Goal: Information Seeking & Learning: Learn about a topic

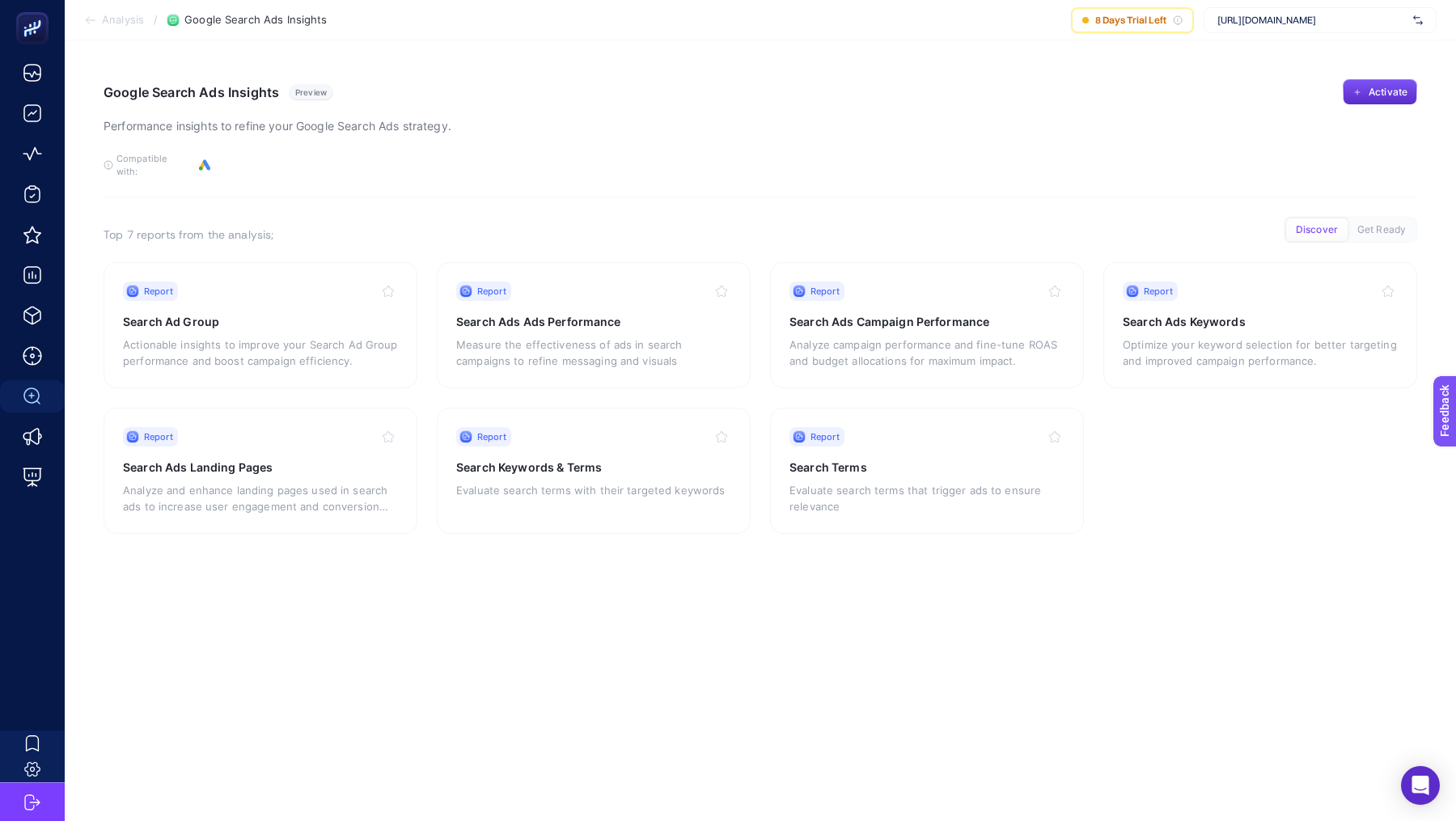
click at [99, 18] on li "Analysis" at bounding box center [114, 20] width 60 height 13
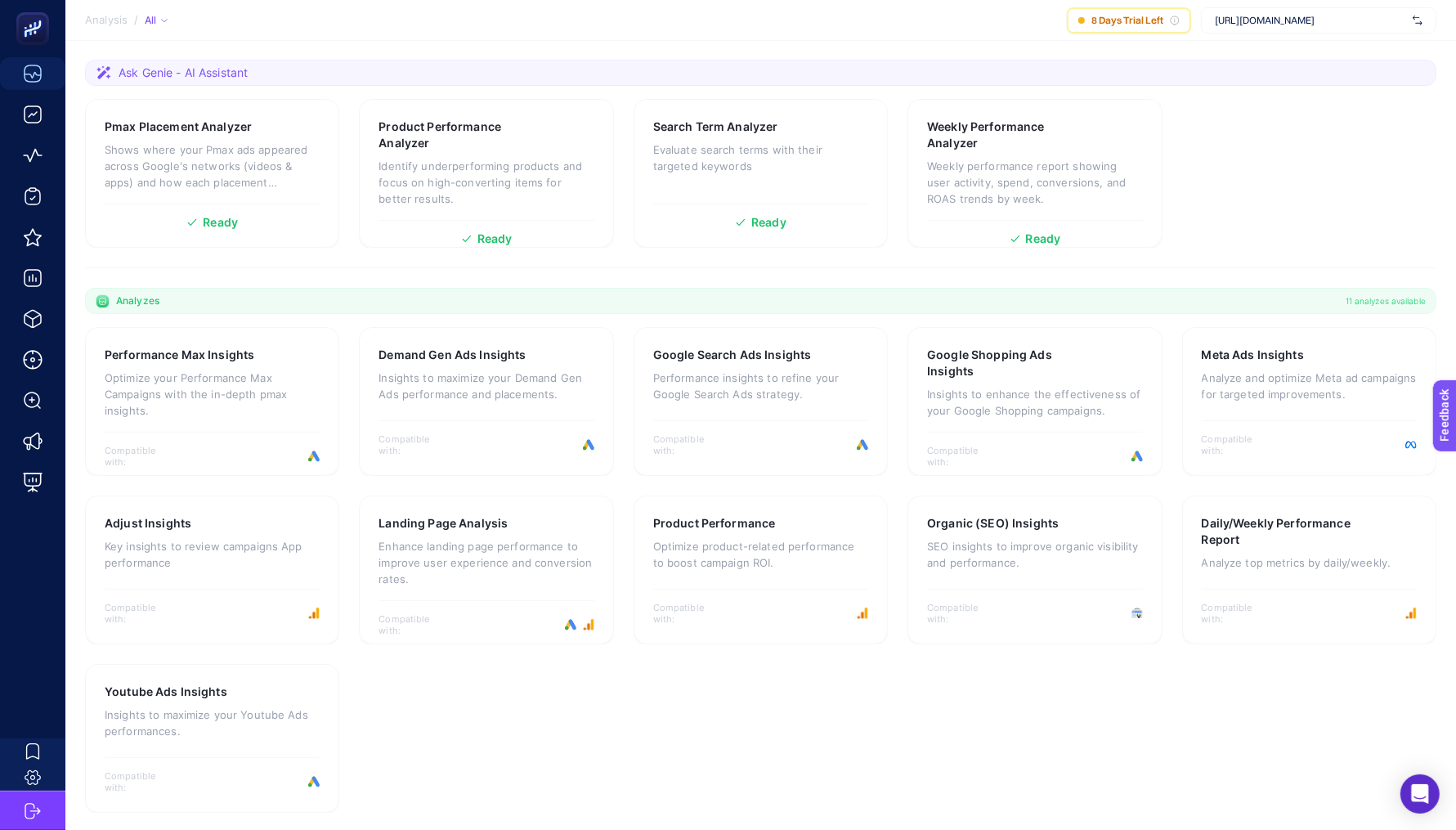
scroll to position [223, 0]
click at [1215, 361] on div "Meta Ads Insights Analyze and optimize Meta [PERSON_NAME] for targeted improvem…" at bounding box center [1309, 381] width 215 height 72
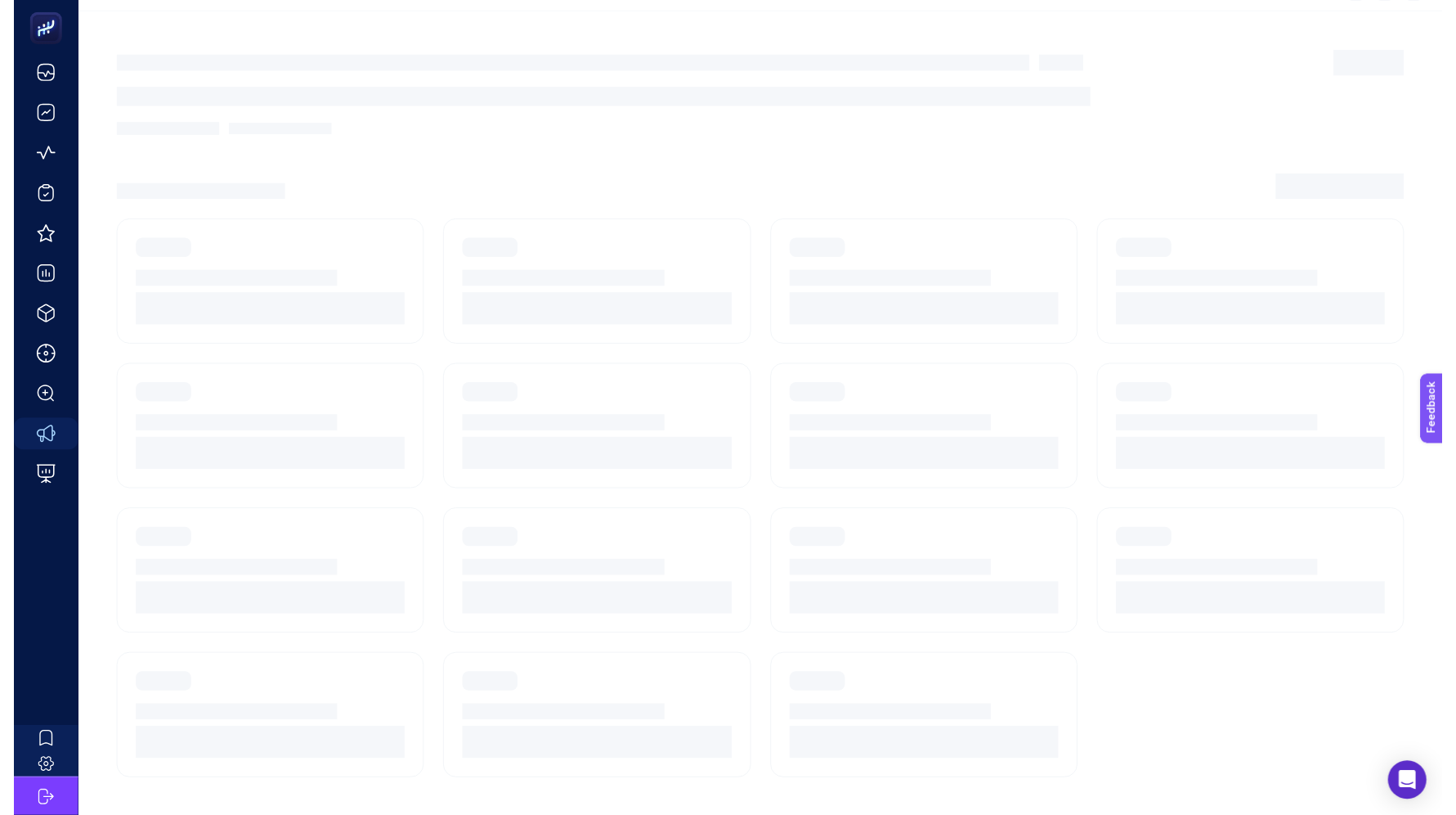
scroll to position [14, 0]
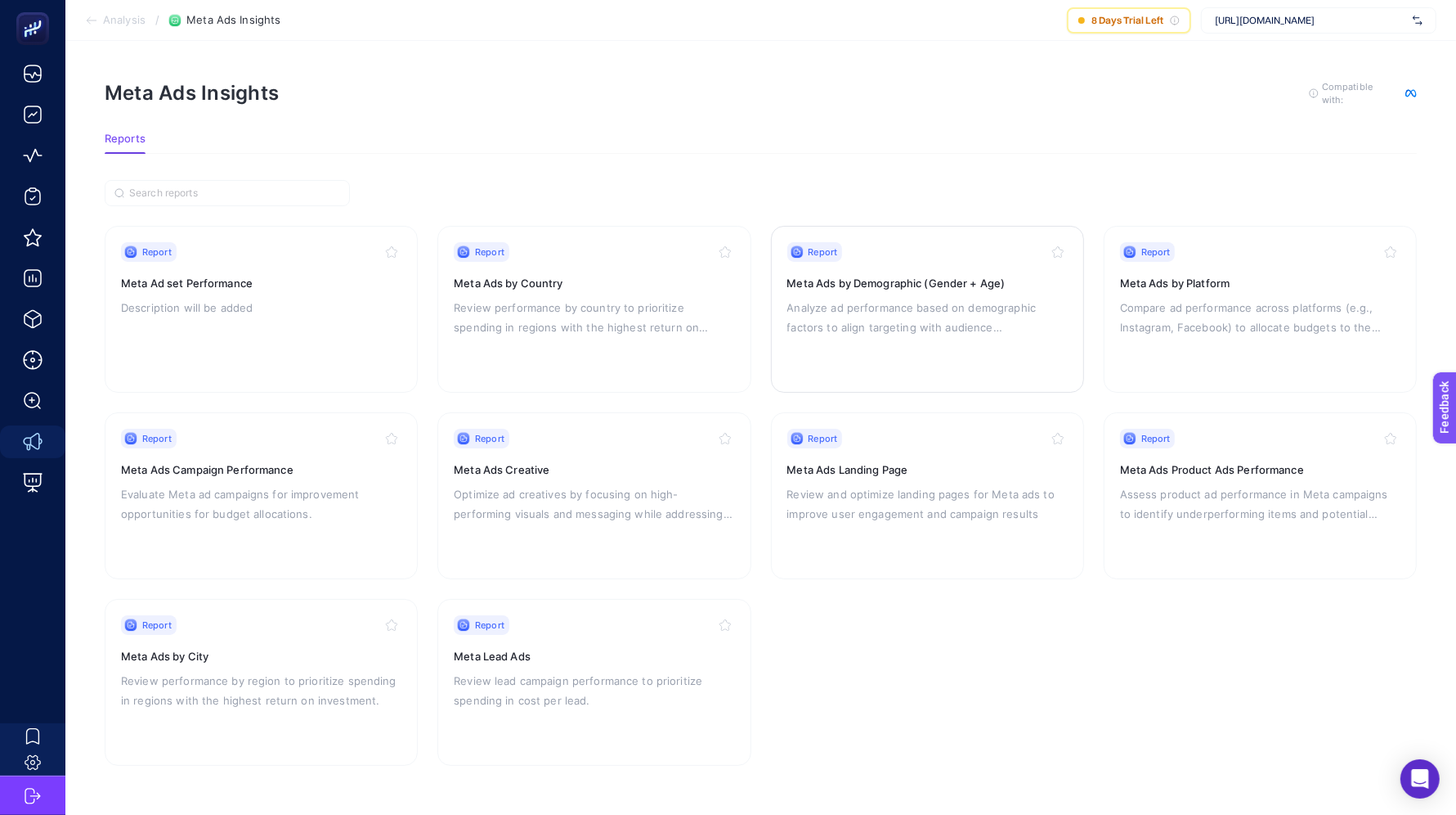
click at [940, 298] on p "Analyze ad performance based on demographic factors to align targeting with aud…" at bounding box center [927, 318] width 281 height 39
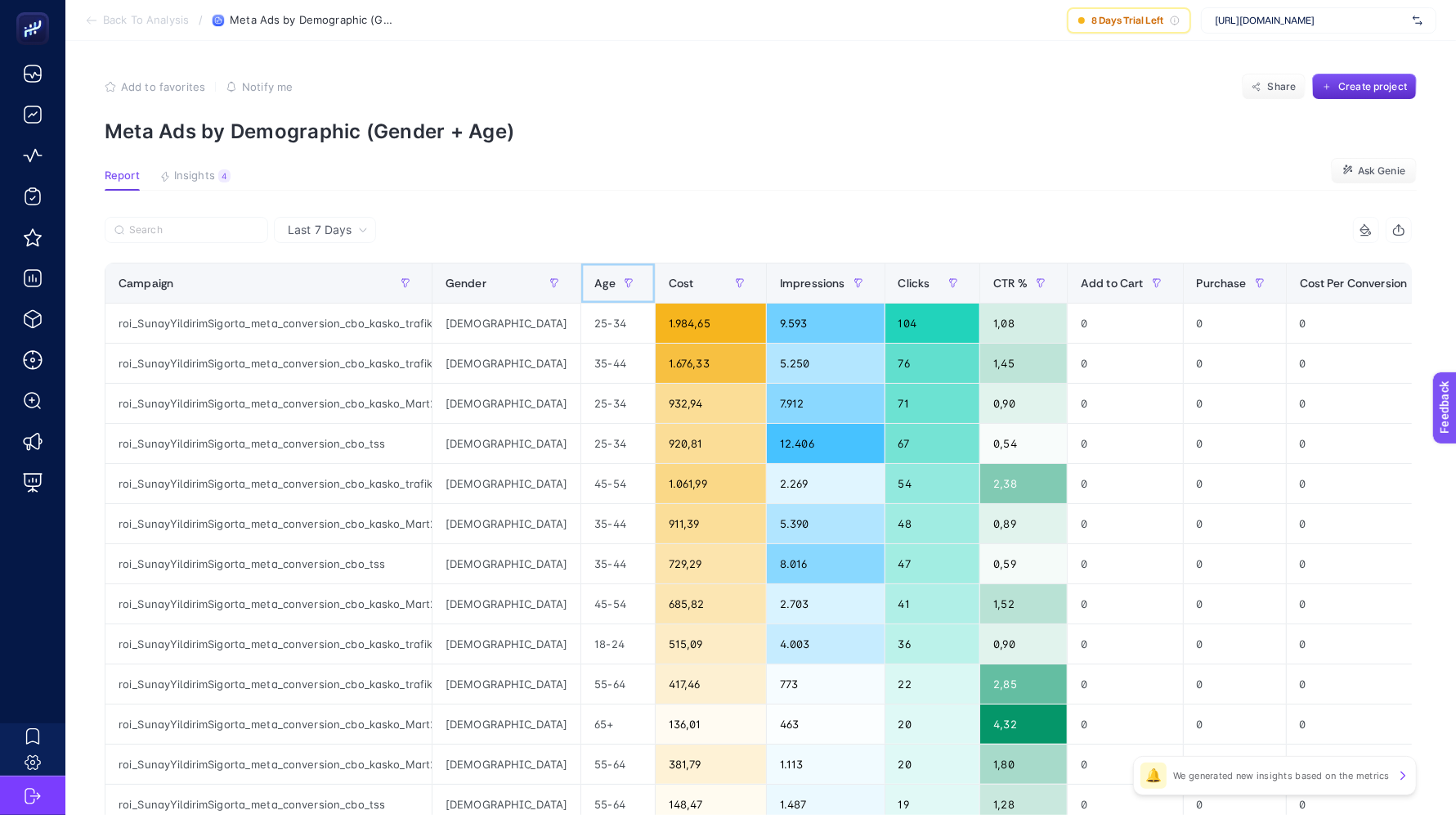
click at [595, 272] on div "Age" at bounding box center [618, 283] width 47 height 26
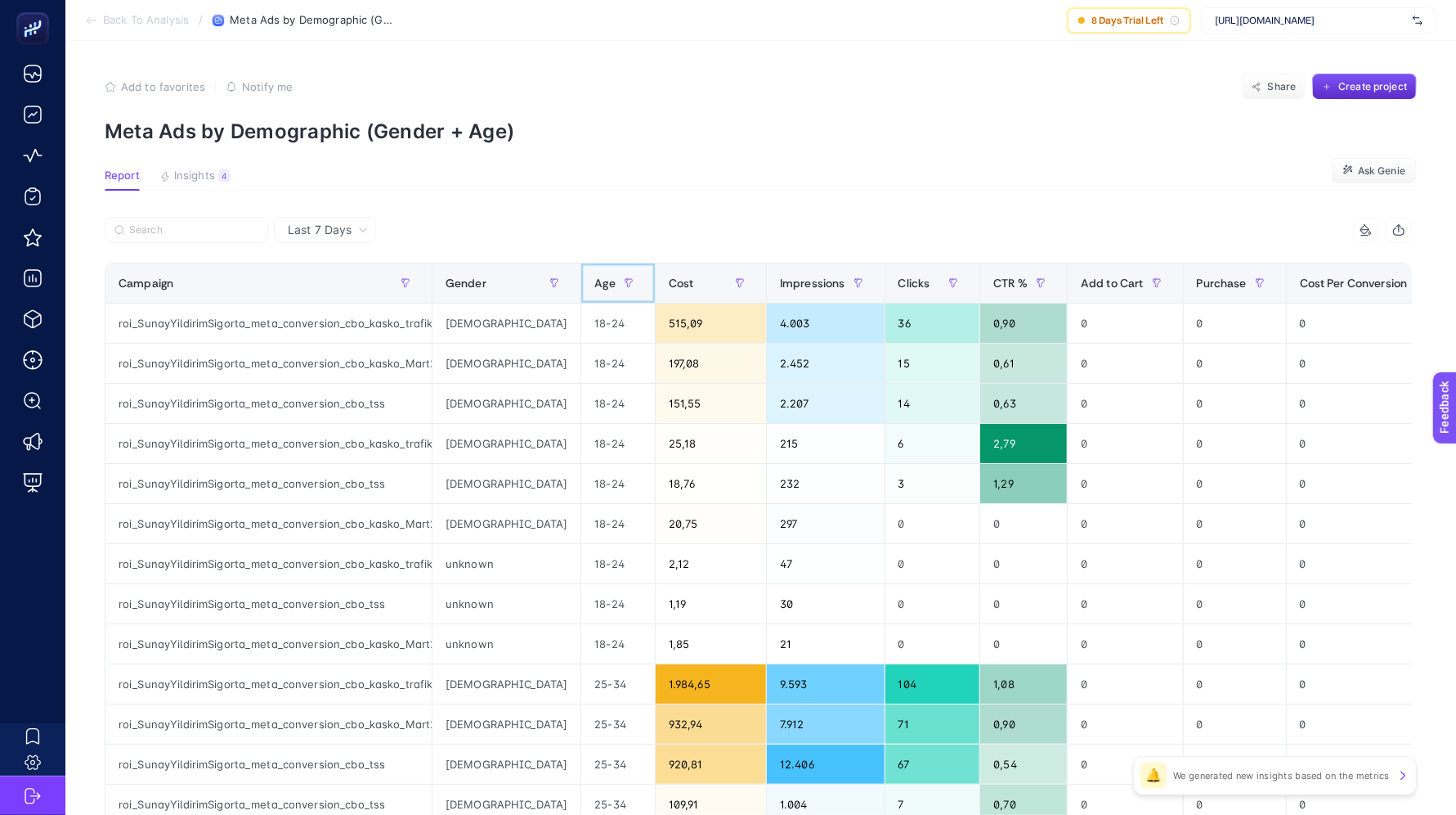
click at [595, 272] on div "Age" at bounding box center [618, 283] width 47 height 26
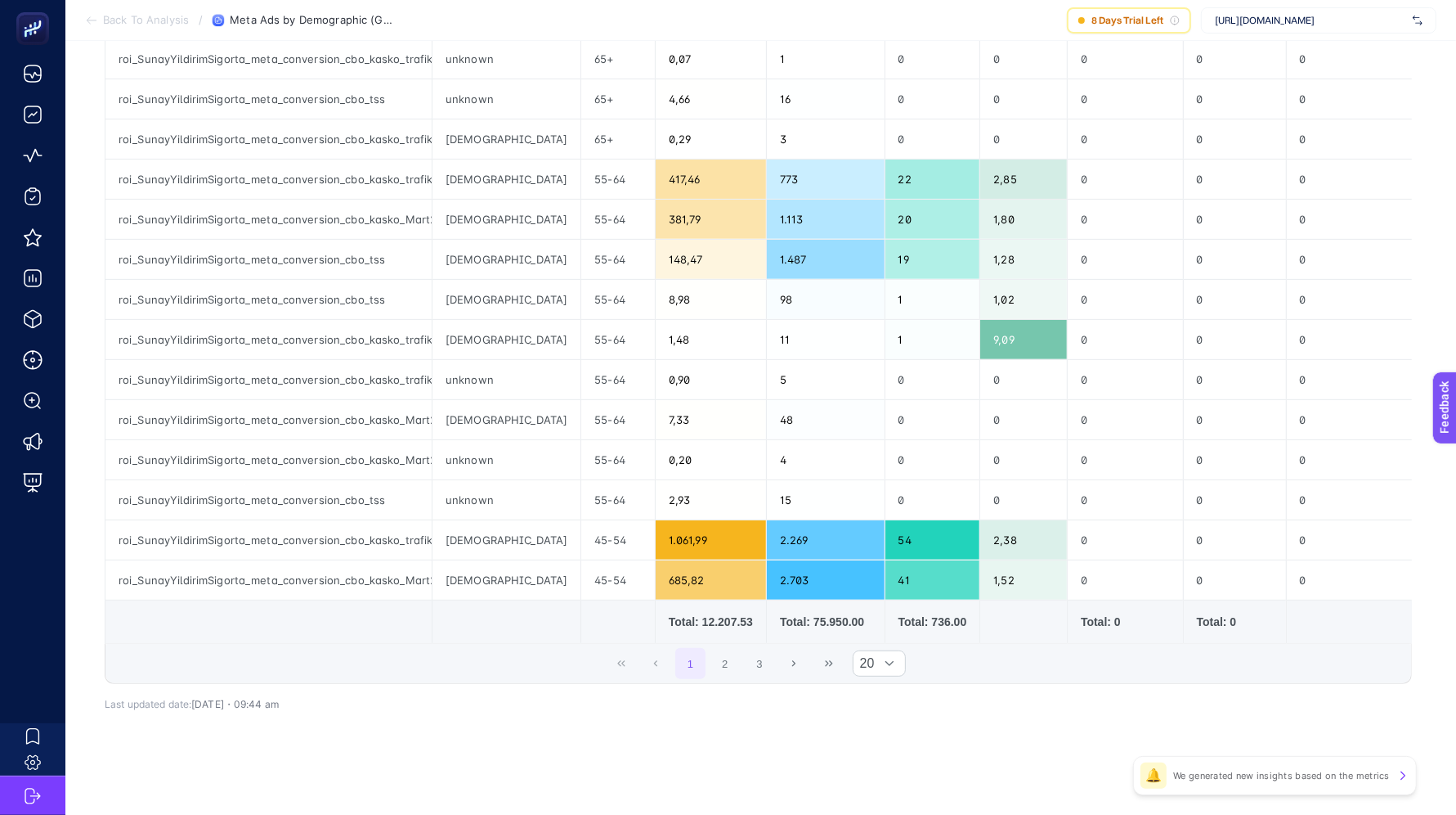
scroll to position [0, 10]
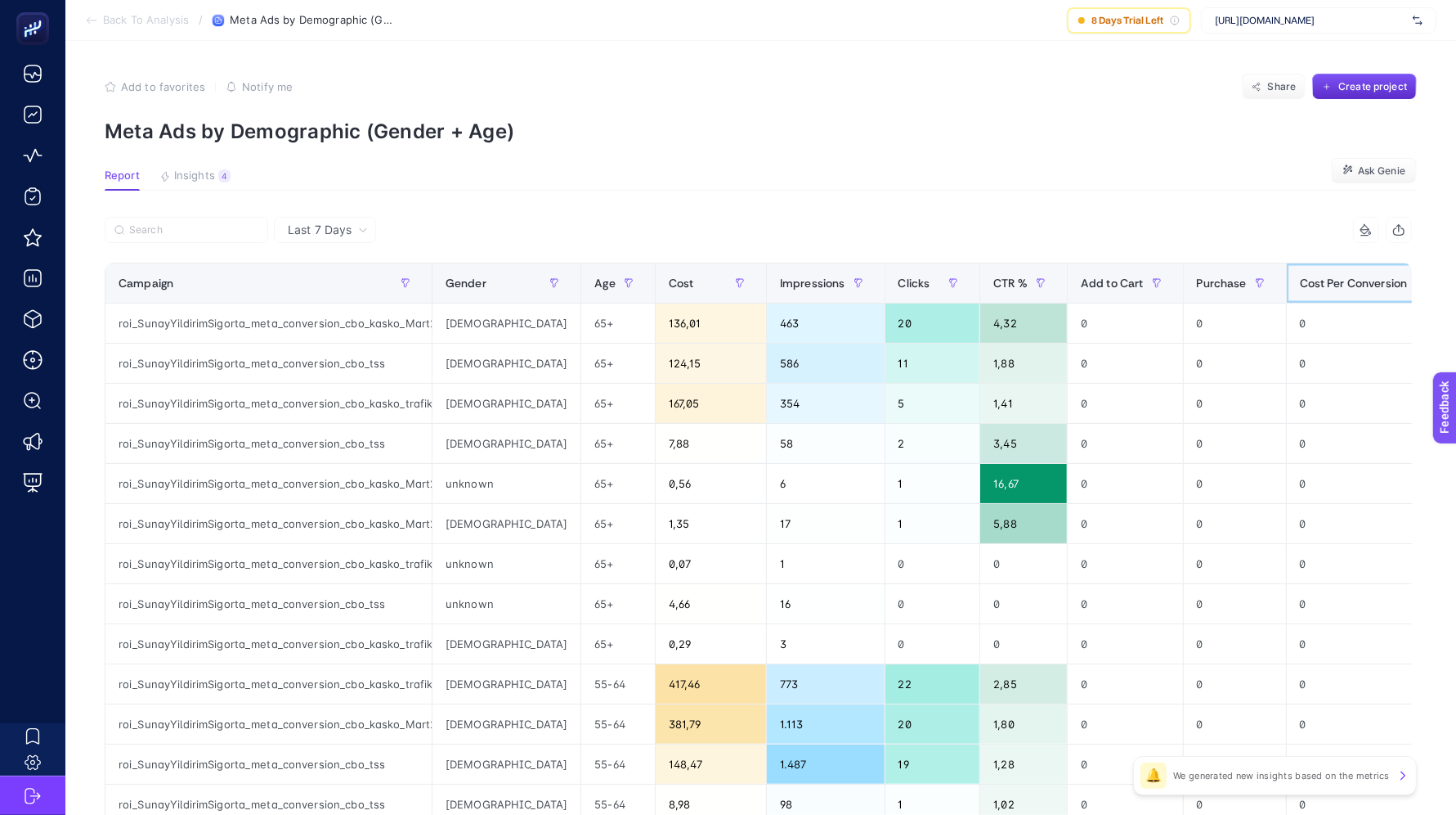
click at [1300, 276] on span "Cost Per Conversion" at bounding box center [1354, 283] width 108 height 13
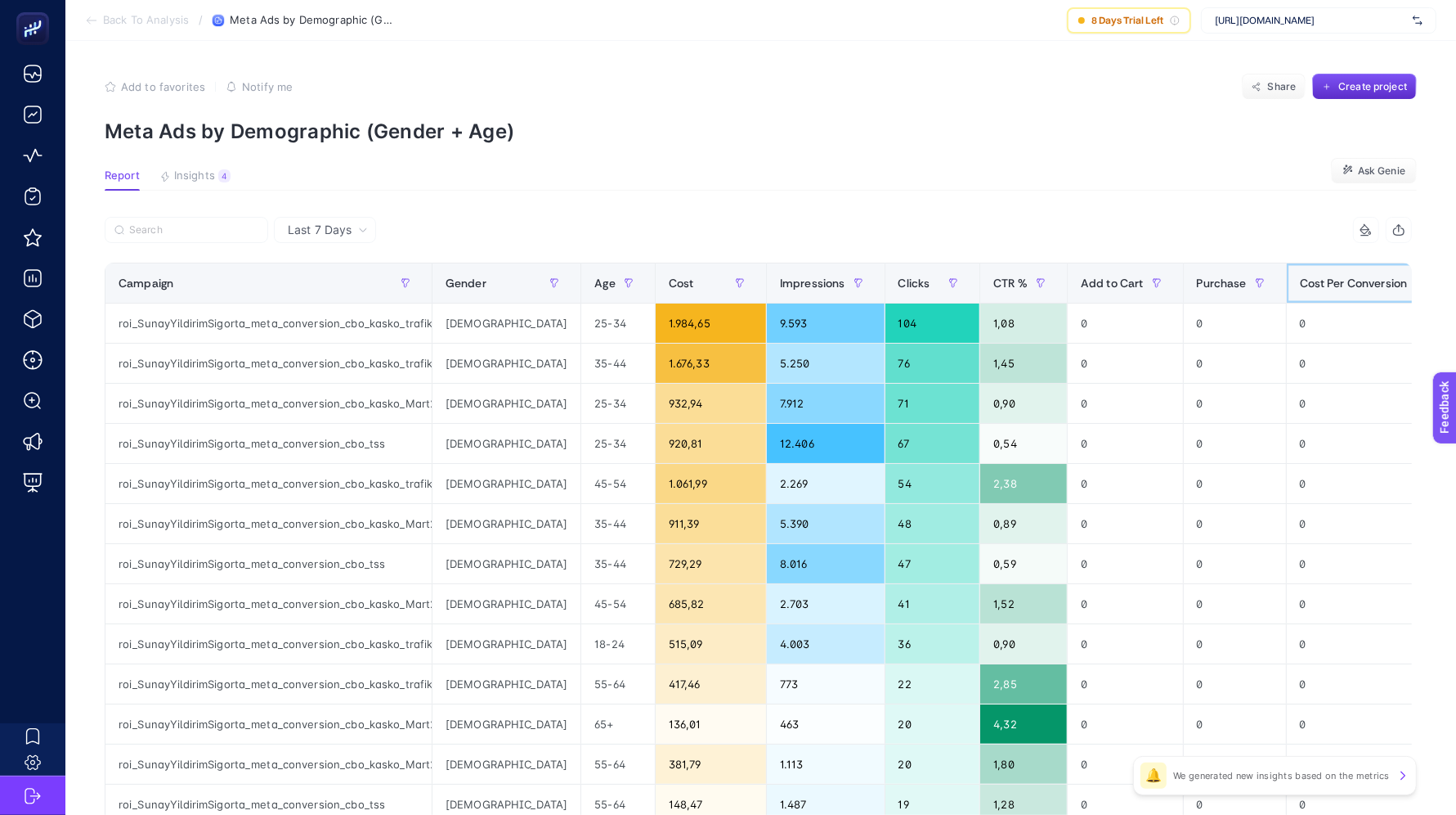
scroll to position [0, 0]
drag, startPoint x: 429, startPoint y: 287, endPoint x: 547, endPoint y: 289, distance: 118.0
click at [547, 289] on div "10 items selected Campaign Gender Age Cost Impressions Clicks CTR % Add to Cart…" at bounding box center [758, 702] width 1308 height 972
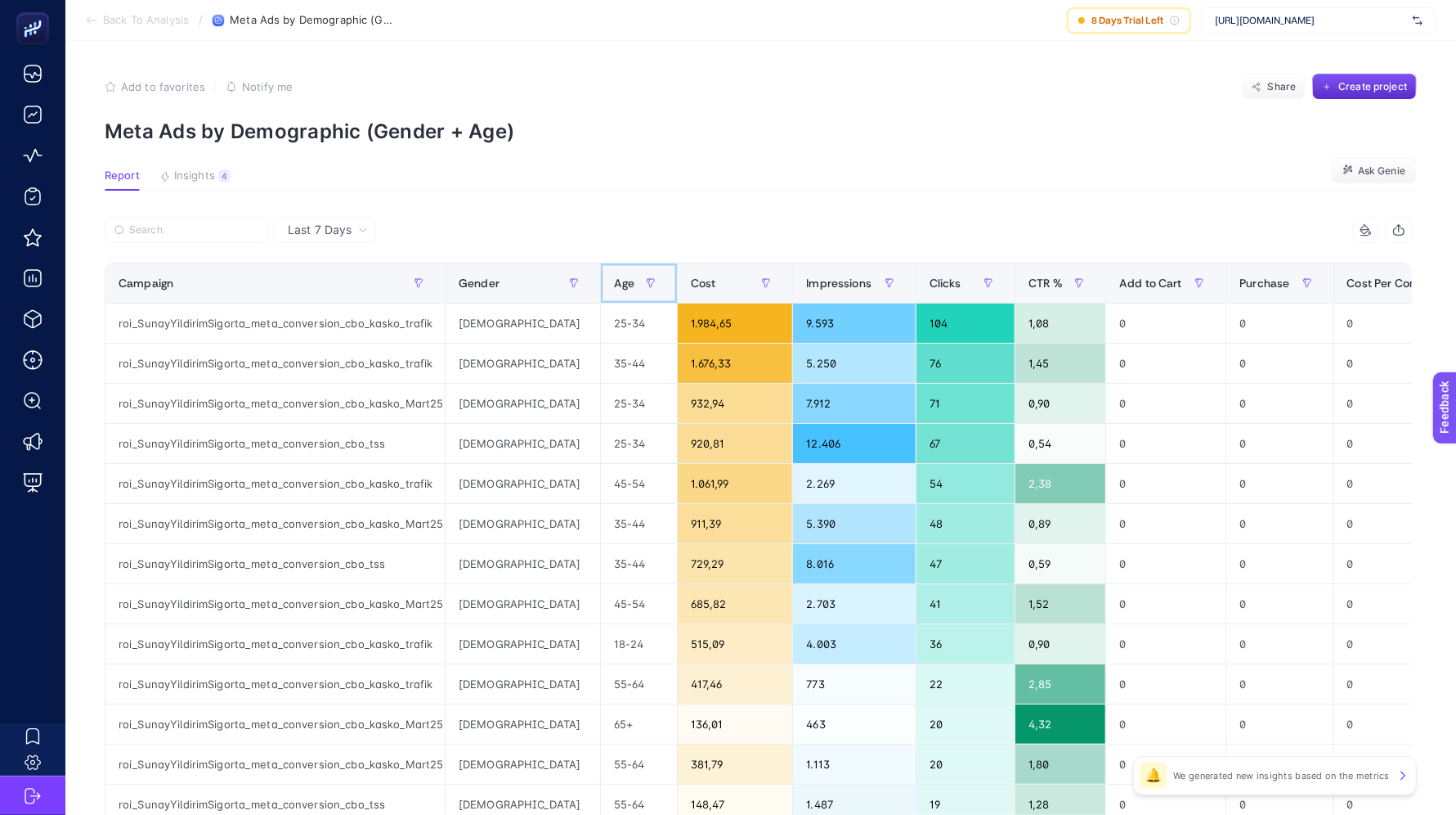
click at [614, 286] on span "Age" at bounding box center [624, 283] width 21 height 13
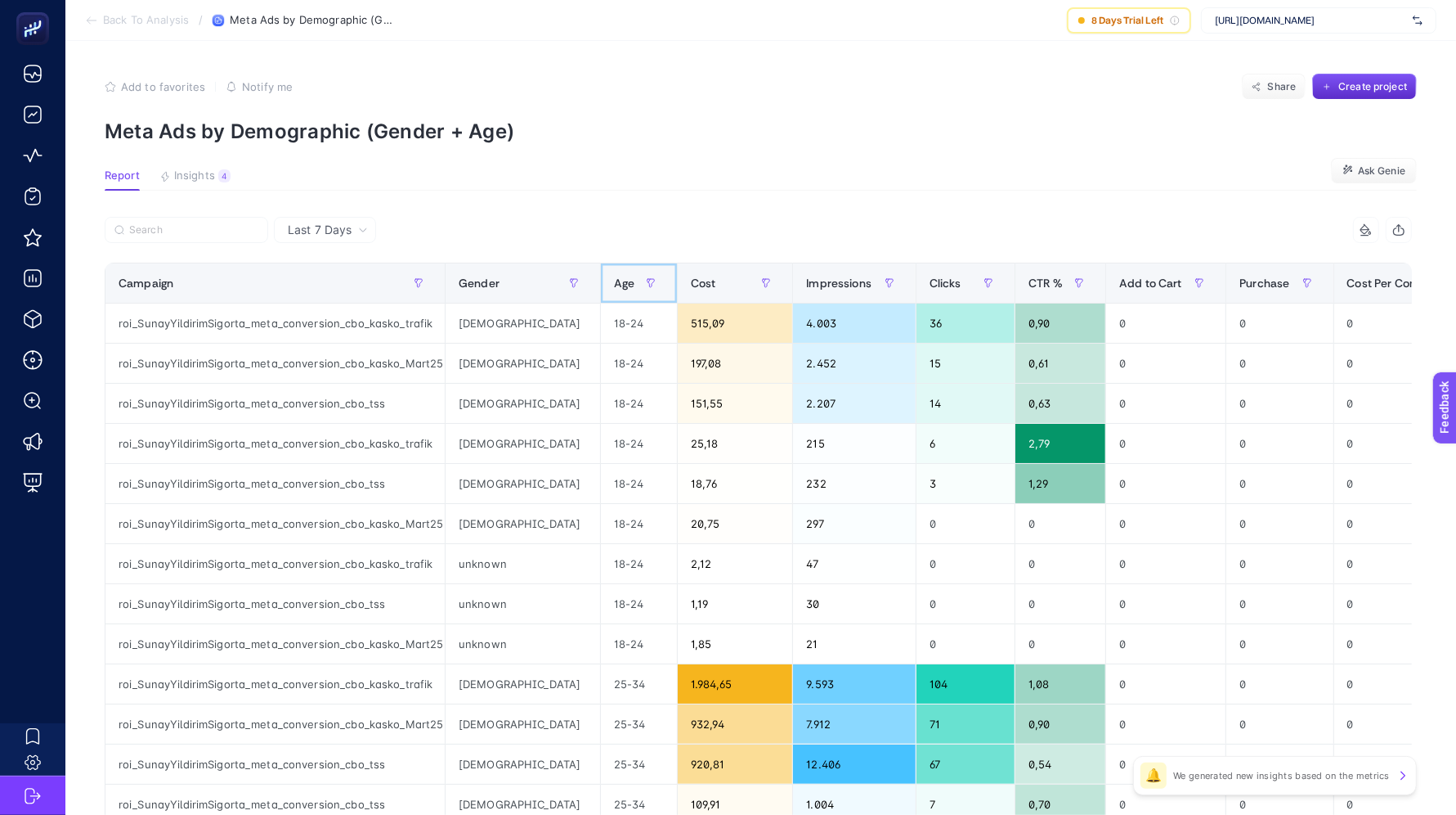
click at [614, 286] on span "Age" at bounding box center [624, 283] width 21 height 13
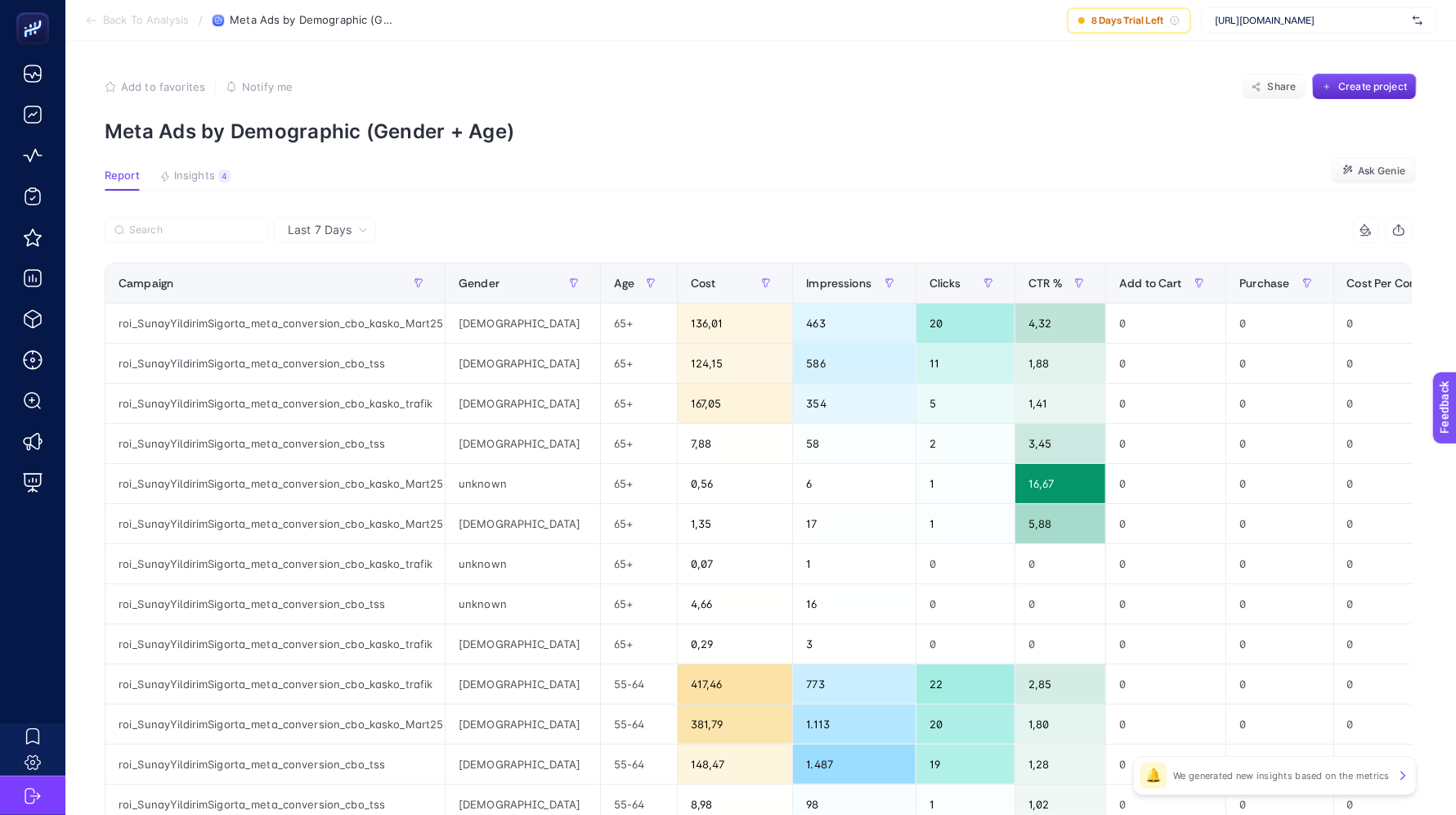
click at [767, 89] on div "Add to favorites false Notify me Share Create project" at bounding box center [760, 86] width 1312 height 26
click at [119, 17] on span "Back To Analysis" at bounding box center [146, 21] width 86 height 13
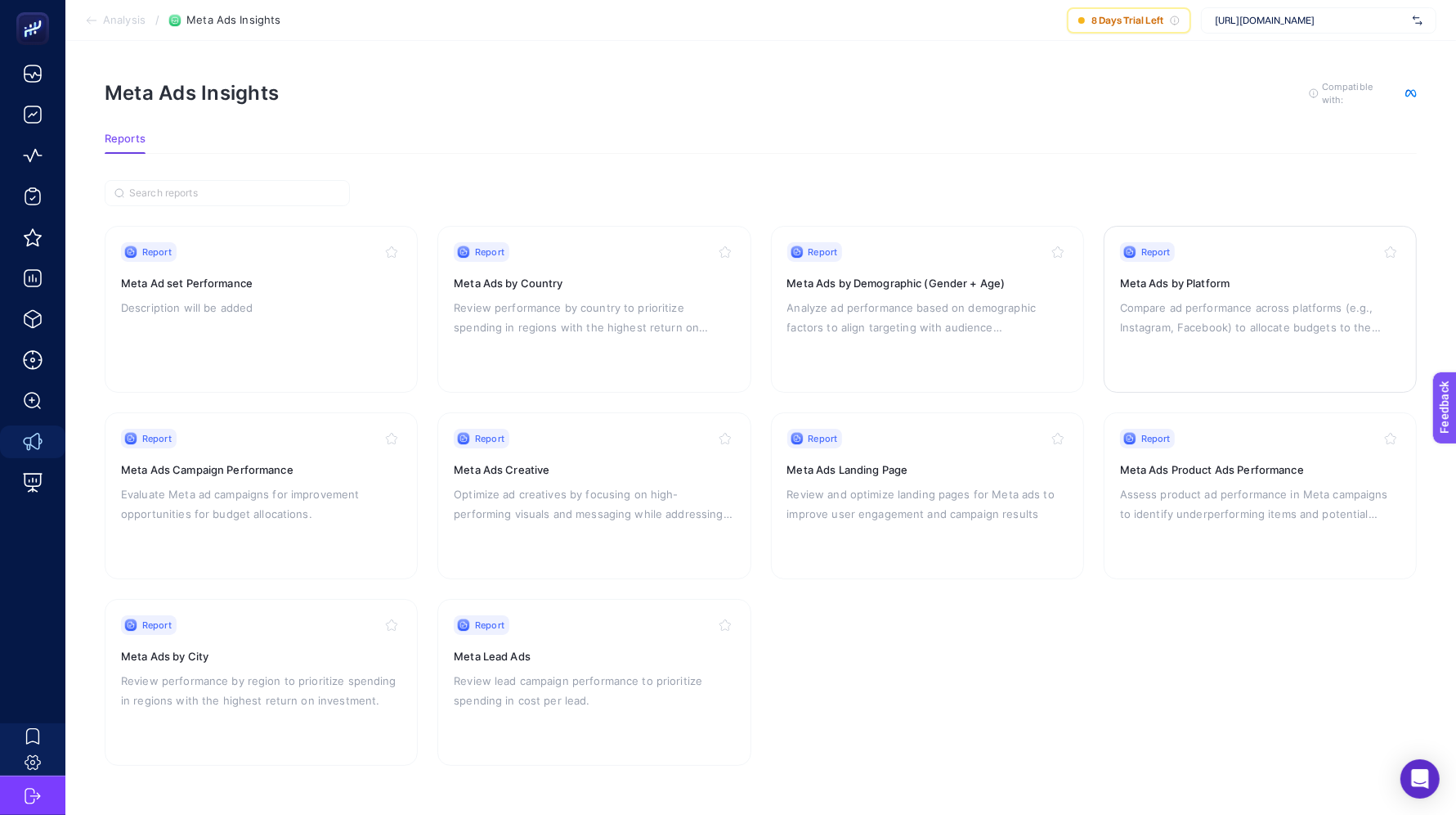
click at [1171, 318] on p "Compare ad performance across platforms (e.g., Instagram, Facebook) to allocate…" at bounding box center [1261, 318] width 281 height 39
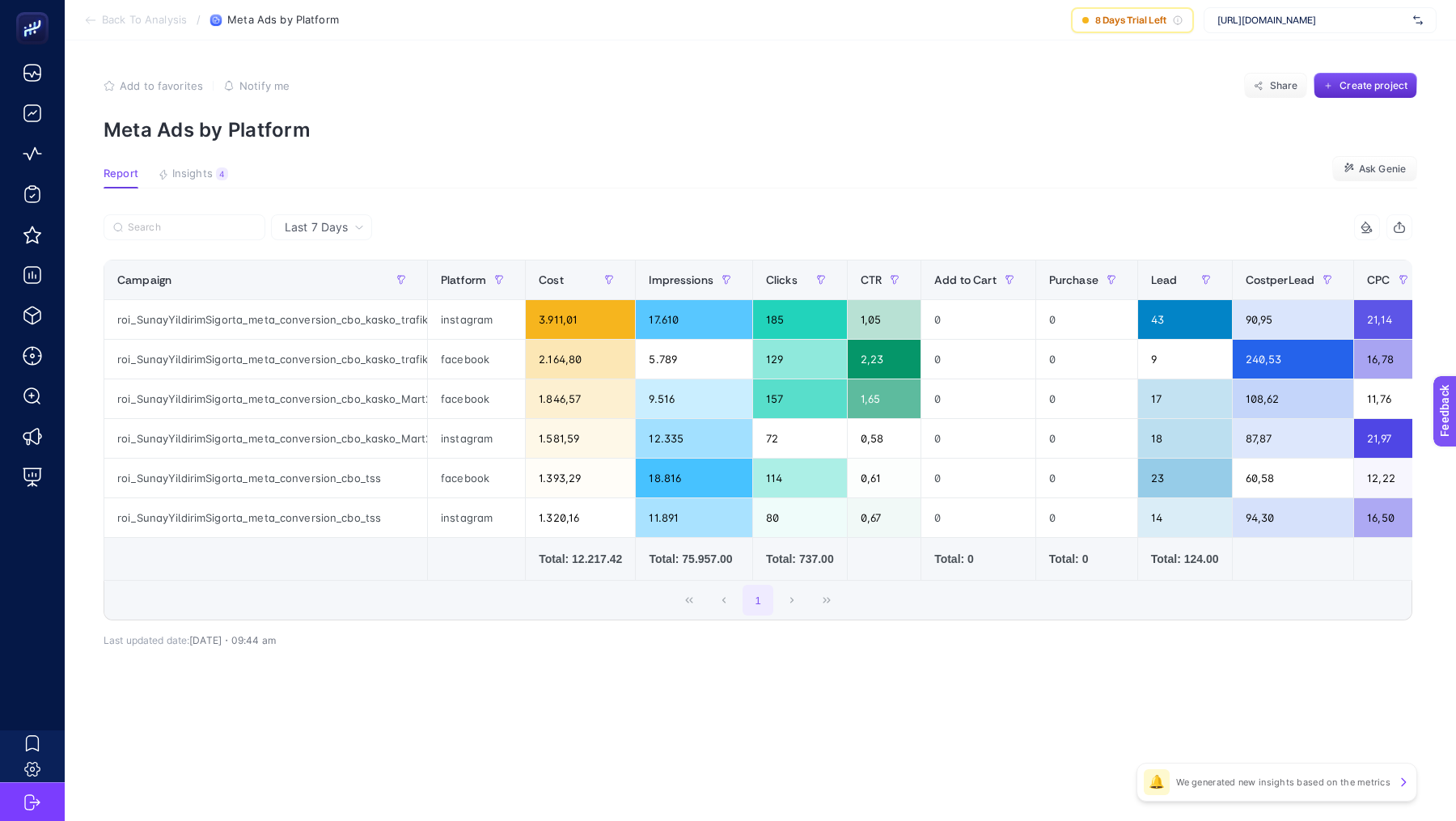
click at [109, 21] on span "Back To Analysis" at bounding box center [144, 20] width 85 height 13
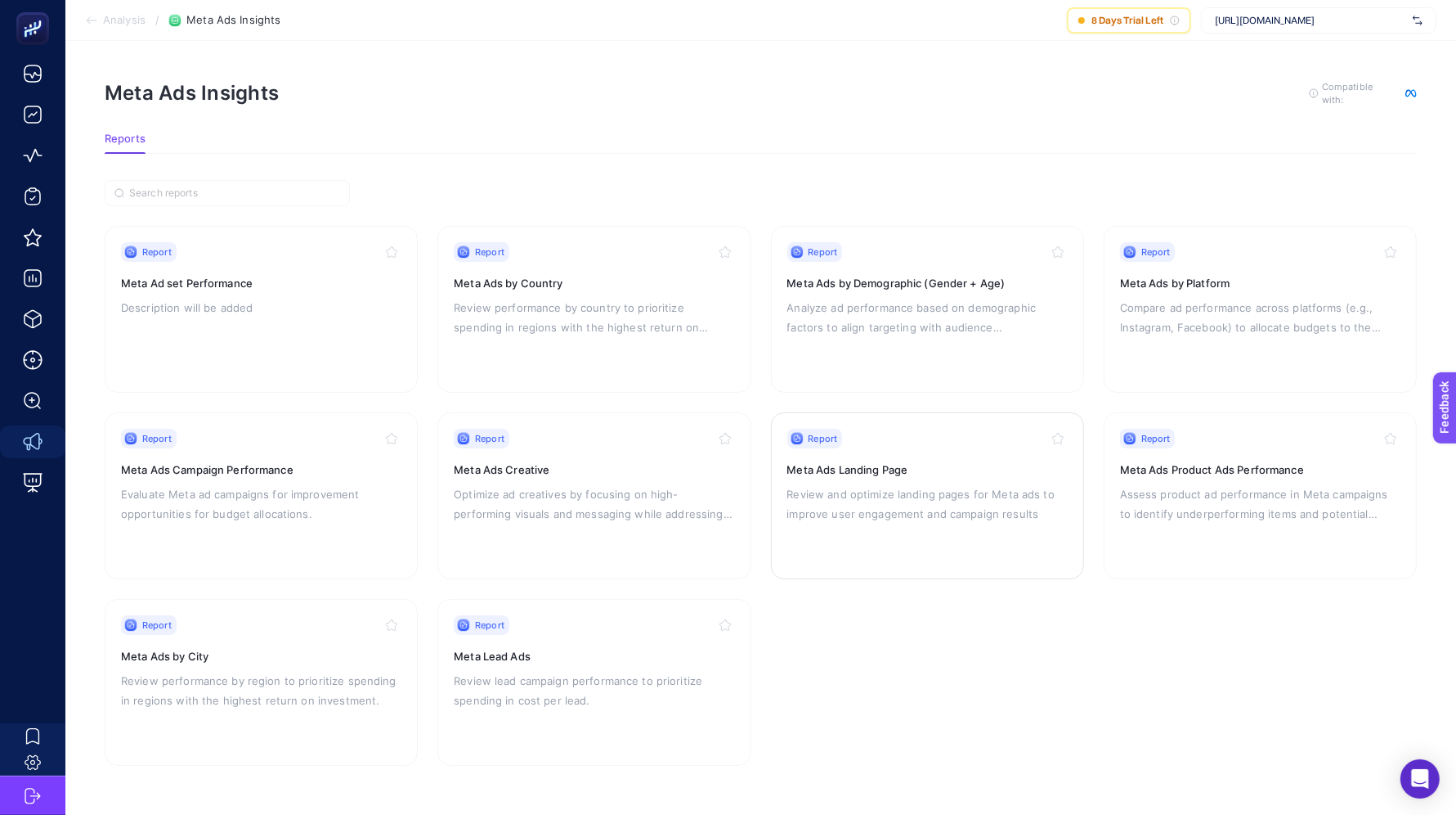
click at [875, 476] on div "Report Meta Ads Landing Page Review and optimize landing pages for Meta ads to …" at bounding box center [927, 496] width 281 height 134
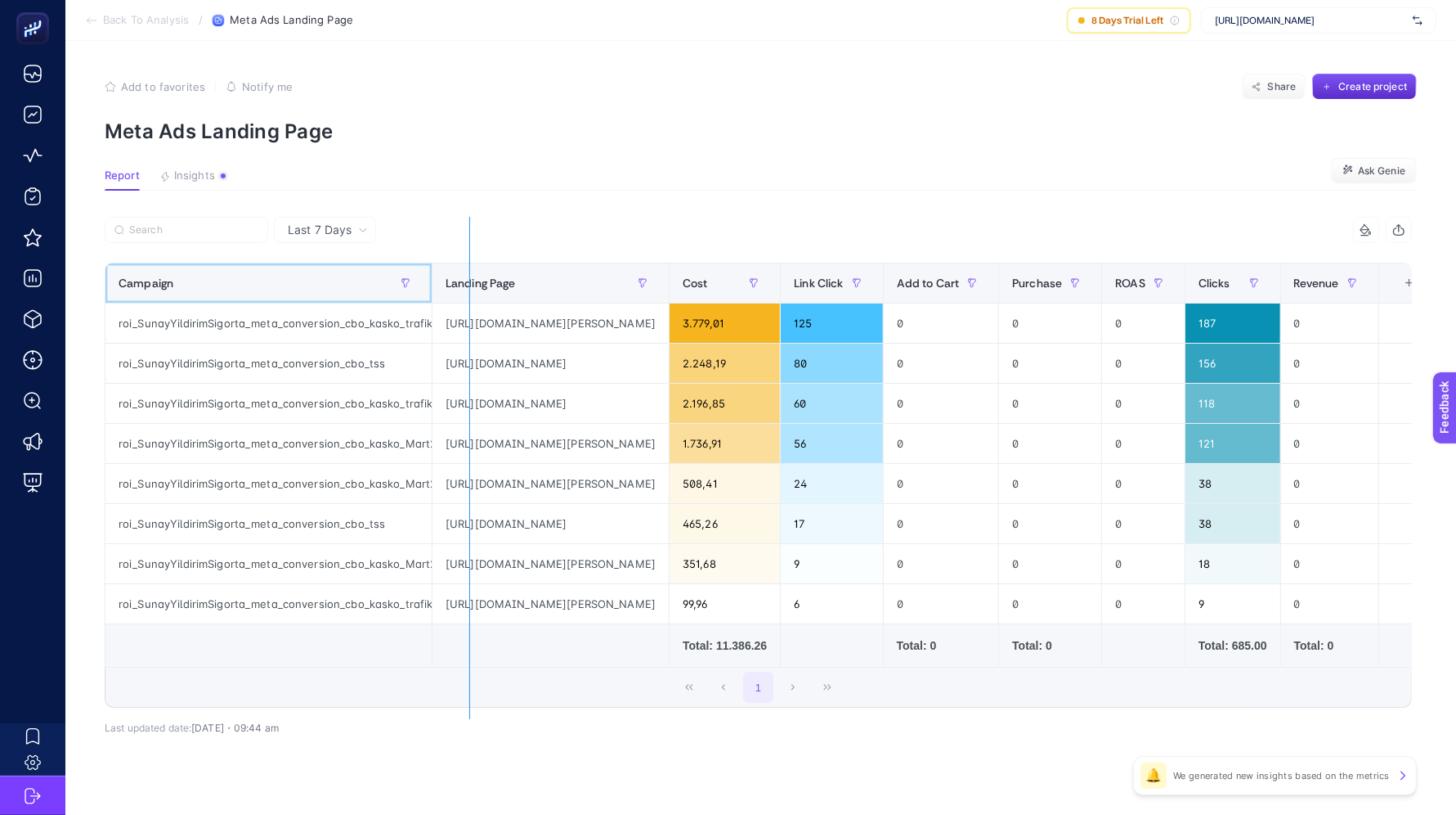
drag, startPoint x: 427, startPoint y: 284, endPoint x: 485, endPoint y: 286, distance: 58.0
click at [485, 286] on div "7 items selected Campaign Landing Page Cost Link Click Add to Cart Purchase ROA…" at bounding box center [758, 462] width 1308 height 491
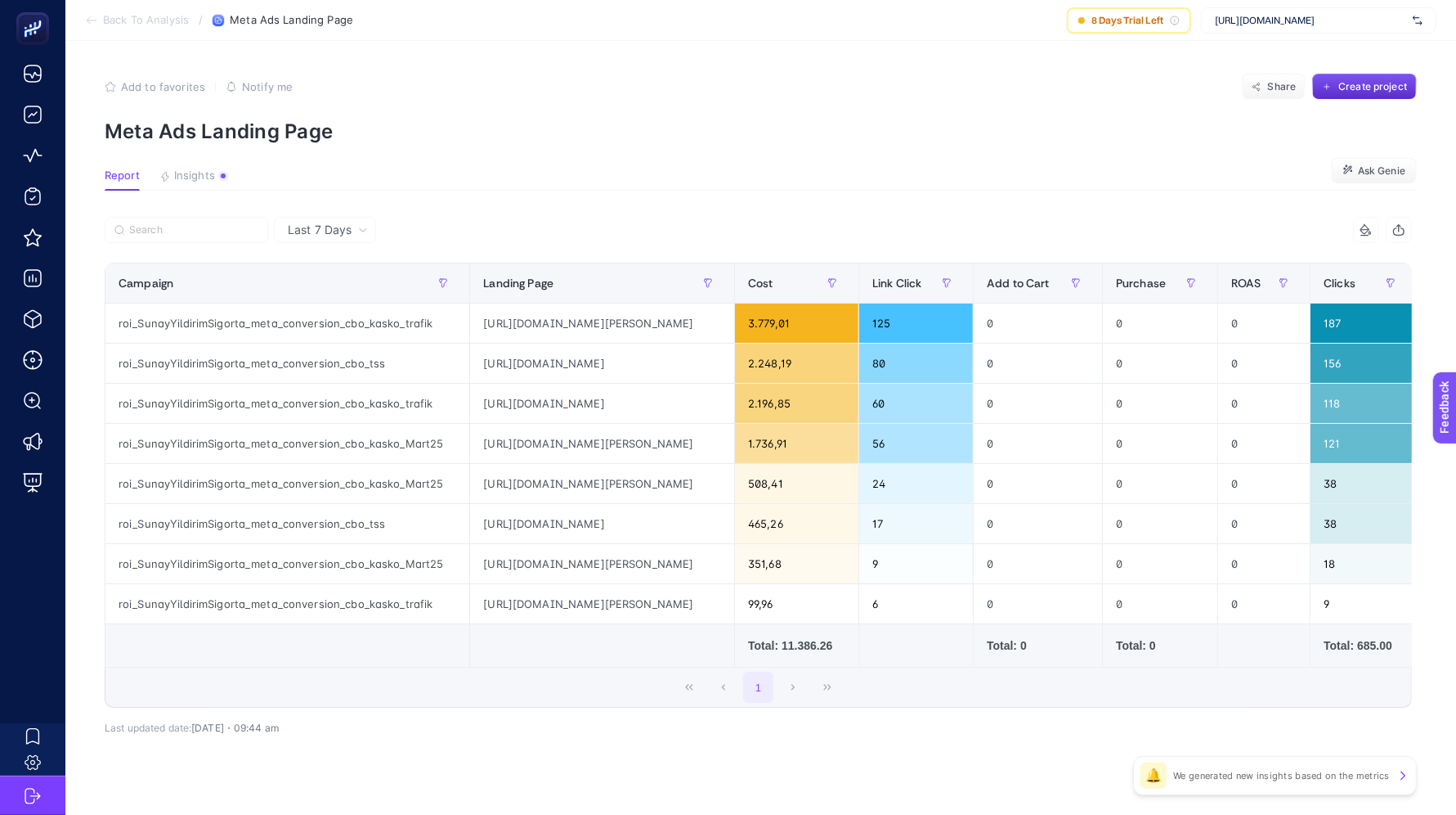
click at [90, 21] on icon at bounding box center [91, 21] width 9 height 0
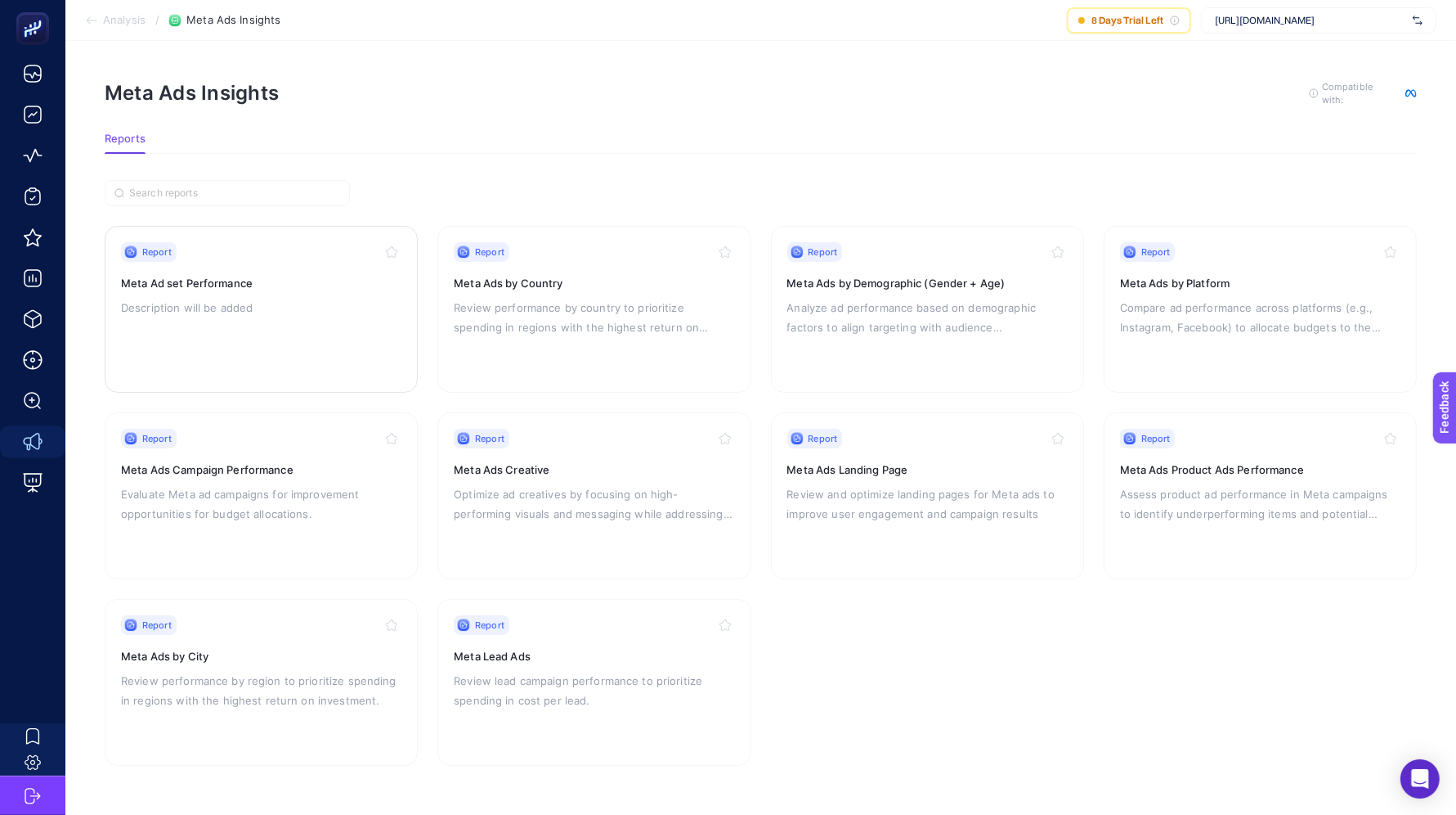
click at [268, 282] on h3 "Meta Ad set Performance" at bounding box center [261, 283] width 281 height 16
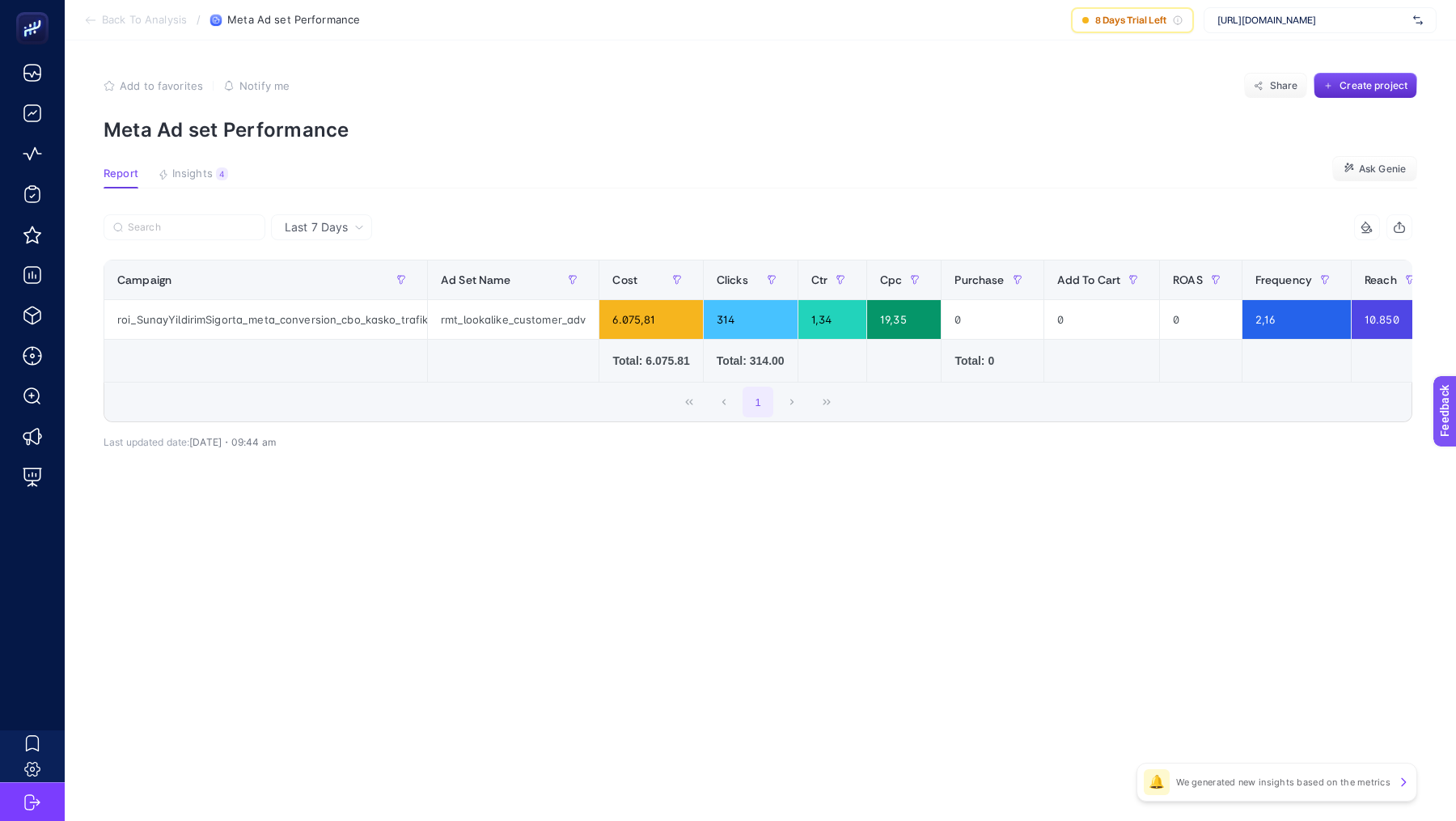
click at [332, 233] on span "Last 7 Days" at bounding box center [316, 227] width 63 height 16
click at [463, 203] on article "Add to favorites false Notify me Share Create project Meta Ad set Performance R…" at bounding box center [760, 431] width 1391 height 780
click at [138, 18] on span "Back To Analysis" at bounding box center [144, 20] width 85 height 13
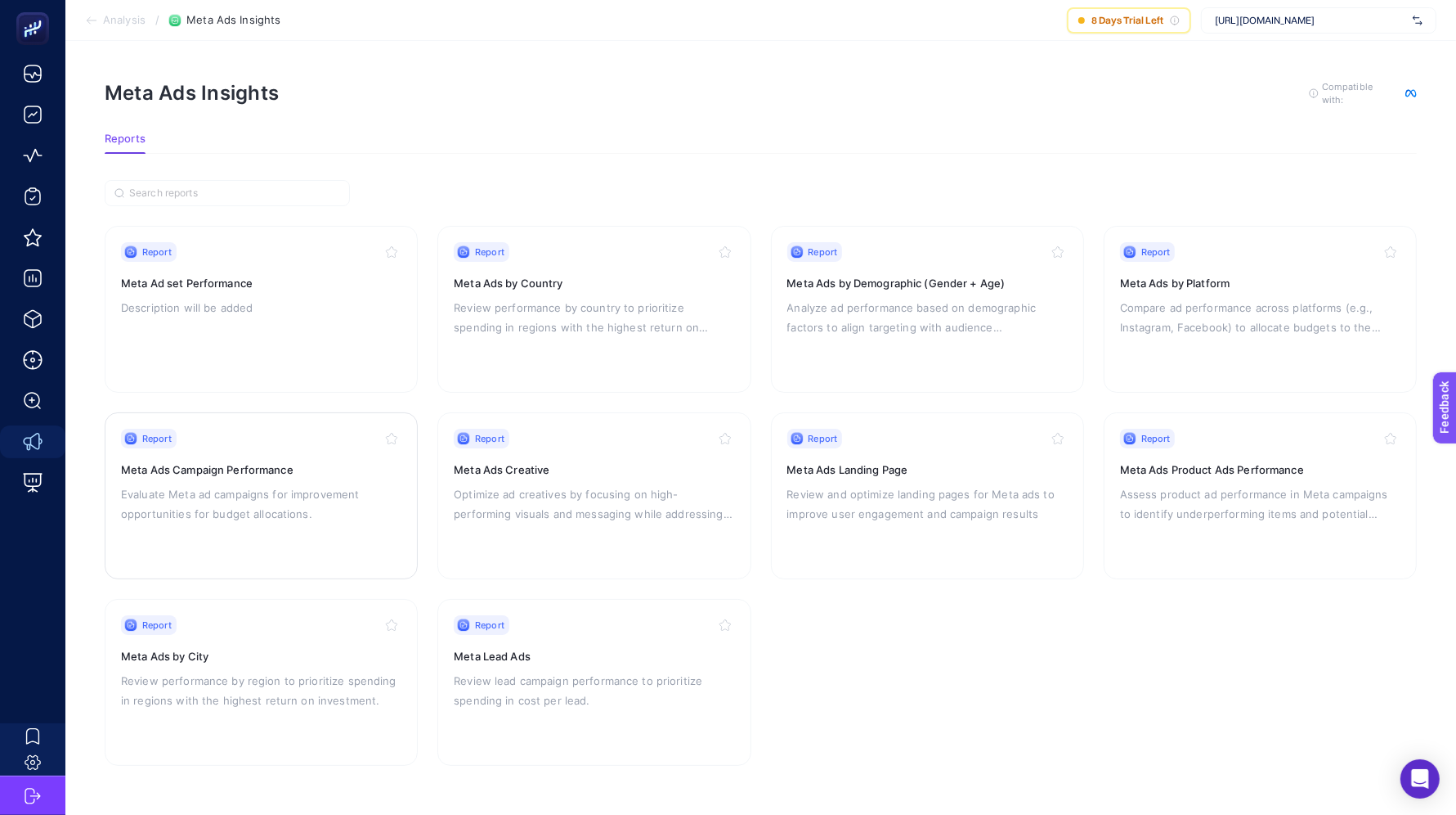
click at [308, 475] on div "Report Meta Ads Campaign Performance Evaluate Meta ad campaigns for improvement…" at bounding box center [261, 496] width 281 height 134
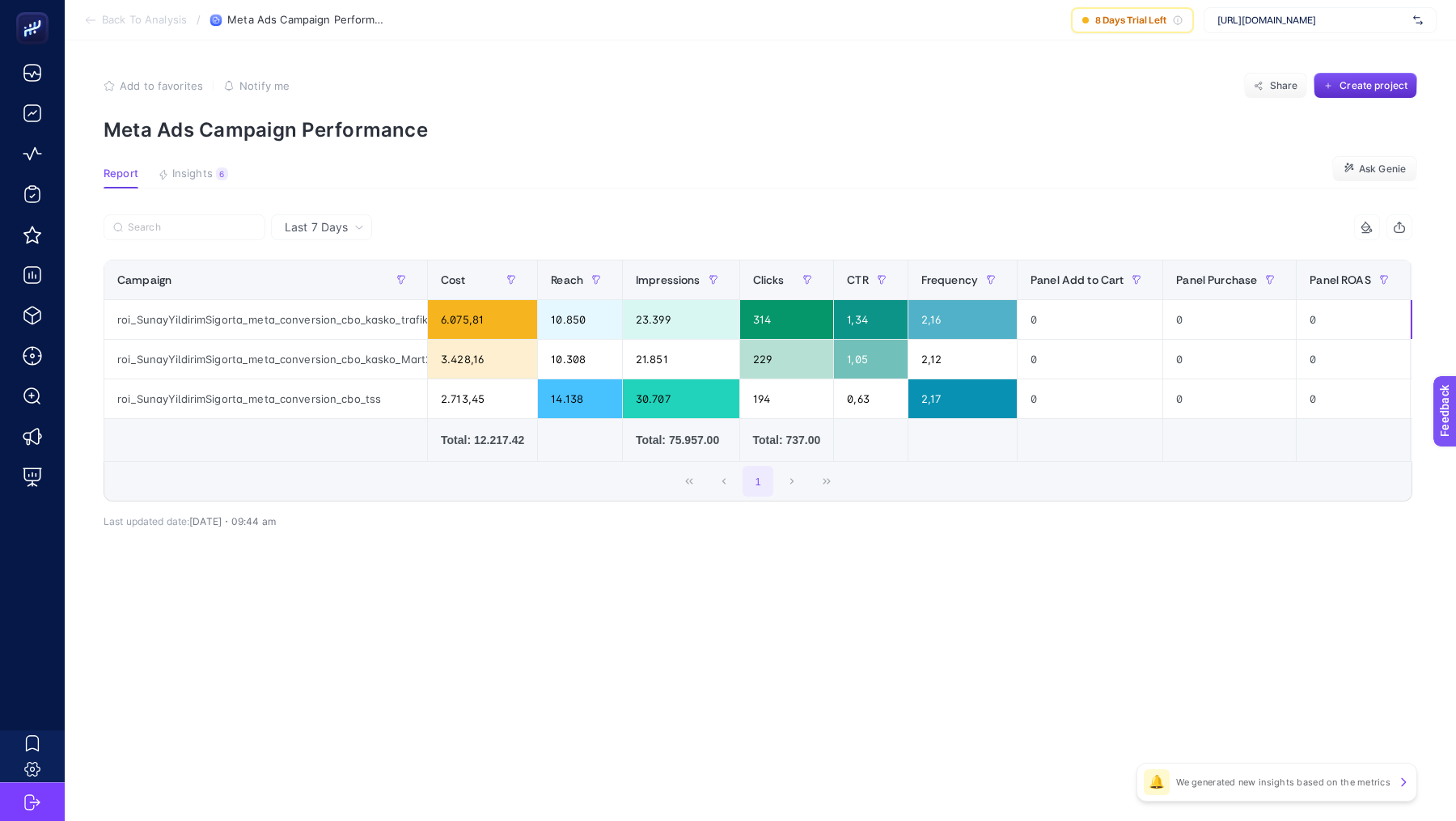
drag, startPoint x: 375, startPoint y: 211, endPoint x: 320, endPoint y: 250, distance: 67.4
click at [372, 214] on article "Add to favorites false Notify me Share Create project Meta Ads Campaign Perform…" at bounding box center [760, 431] width 1391 height 780
click at [321, 240] on div "Last 7 Days" at bounding box center [321, 226] width 101 height 26
click at [329, 296] on li "Last 30 Days" at bounding box center [321, 290] width 91 height 29
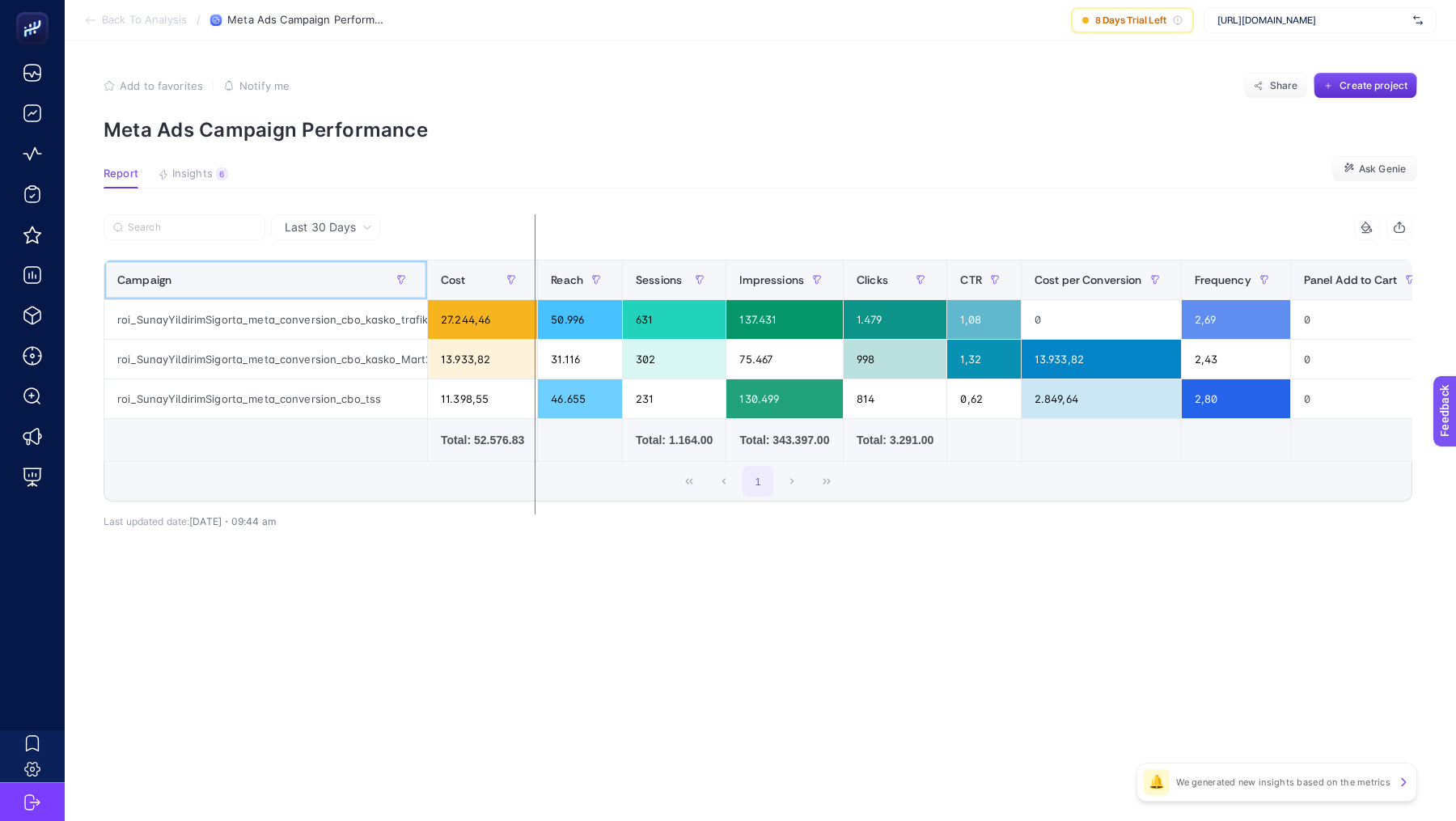
drag, startPoint x: 426, startPoint y: 278, endPoint x: 547, endPoint y: 265, distance: 121.7
click at [547, 265] on div "16 items selected Campaign Cost Reach Sessions Impressions Clicks CTR Cost per …" at bounding box center [757, 357] width 1308 height 288
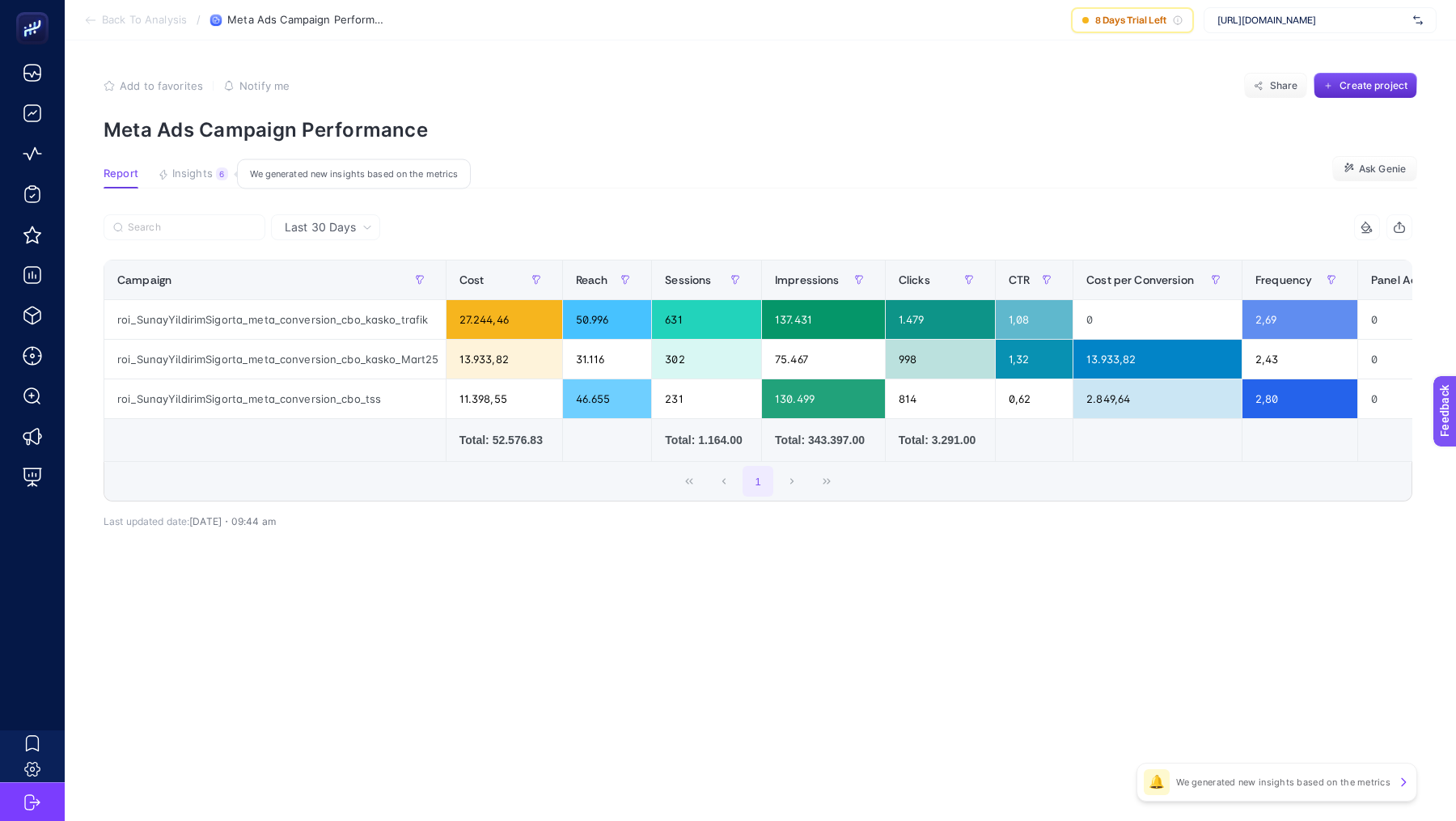
click at [206, 171] on span "Insights" at bounding box center [193, 173] width 41 height 13
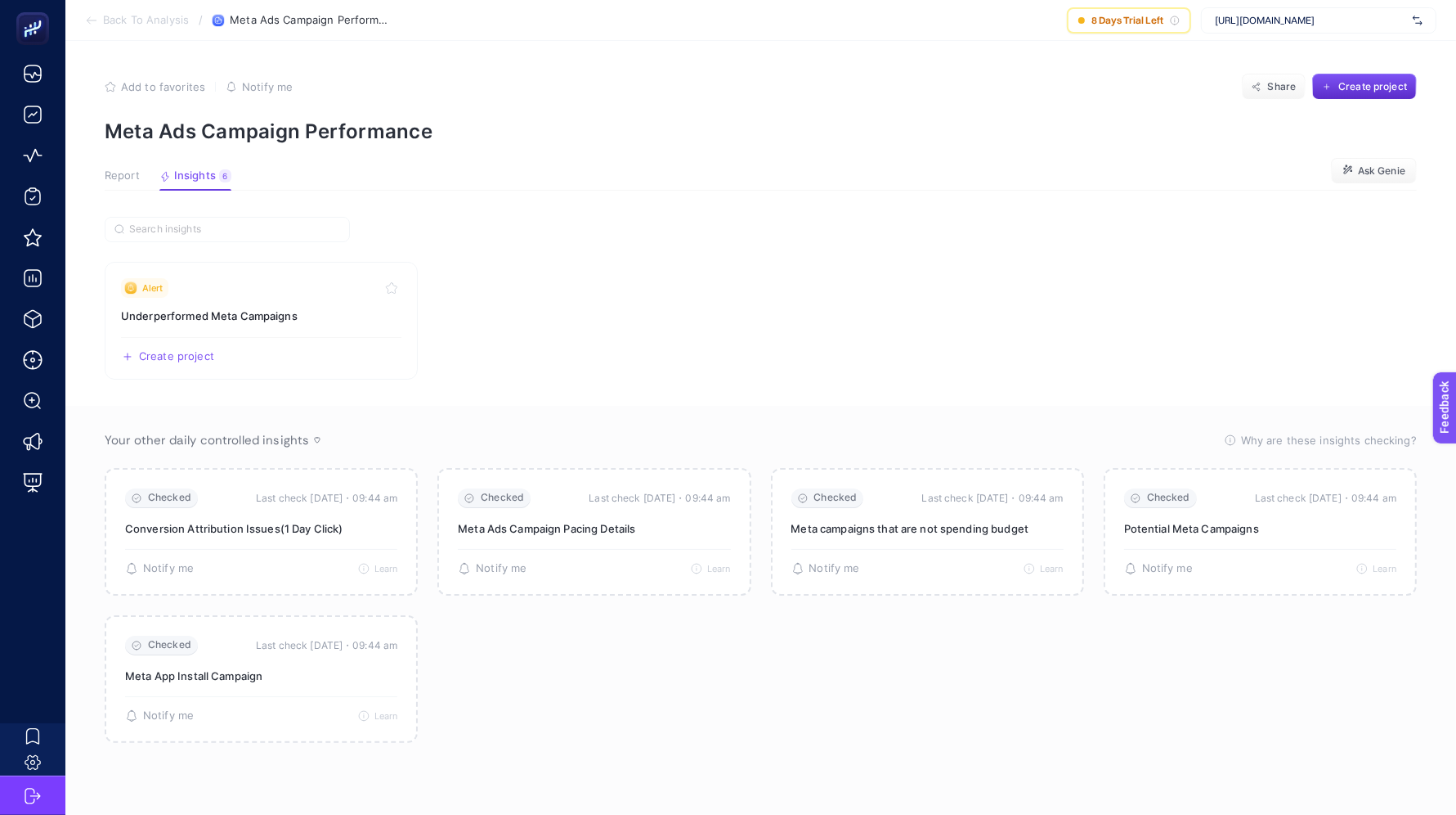
click at [126, 16] on span "Back To Analysis" at bounding box center [146, 21] width 86 height 13
